Goal: Information Seeking & Learning: Learn about a topic

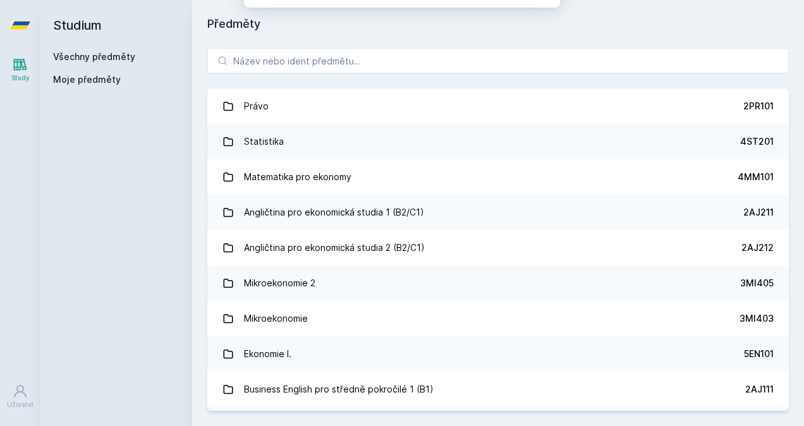
click at [122, 183] on div "Studium Všechny předměty Moje předměty" at bounding box center [116, 213] width 152 height 426
click at [235, 62] on div "[PERSON_NAME] dostávat tipy ohledně studia, nových testů, hodnocení učitelů a p…" at bounding box center [402, 56] width 804 height 112
click at [423, 73] on button "Ne" at bounding box center [404, 82] width 45 height 32
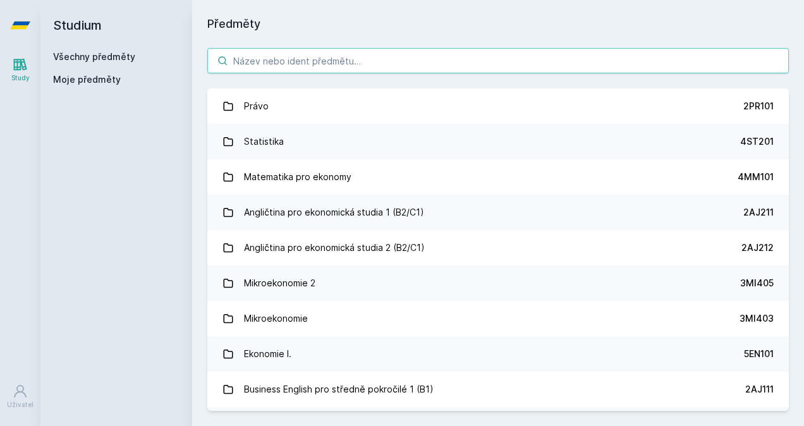
click at [377, 63] on input "search" at bounding box center [497, 60] width 581 height 25
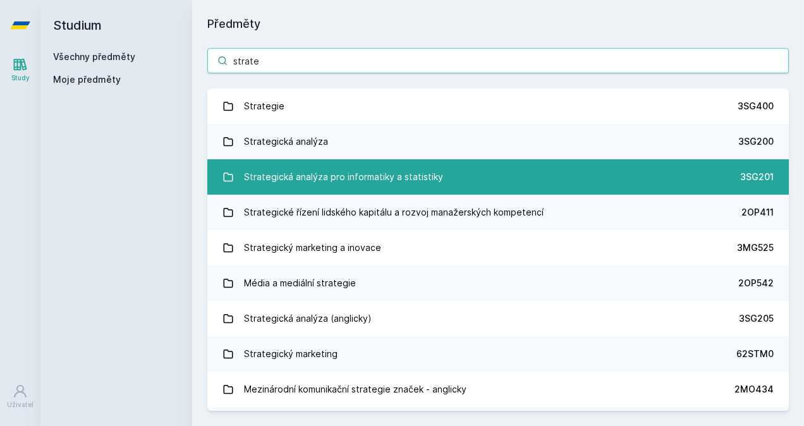
type input "strate"
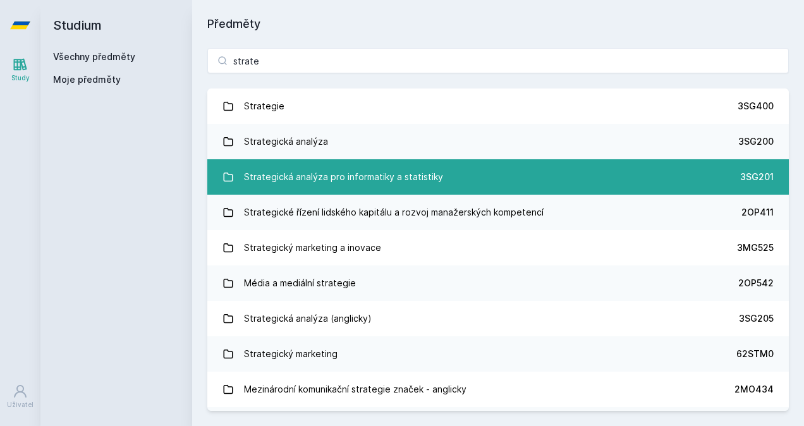
click at [394, 178] on div "Strategická analýza pro informatiky a statistiky" at bounding box center [343, 176] width 199 height 25
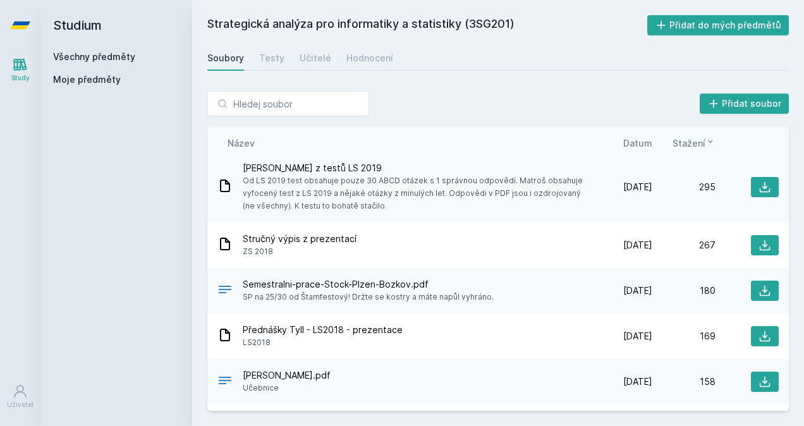
scroll to position [152, 0]
click at [758, 241] on icon at bounding box center [764, 245] width 13 height 13
